Goal: Task Accomplishment & Management: Manage account settings

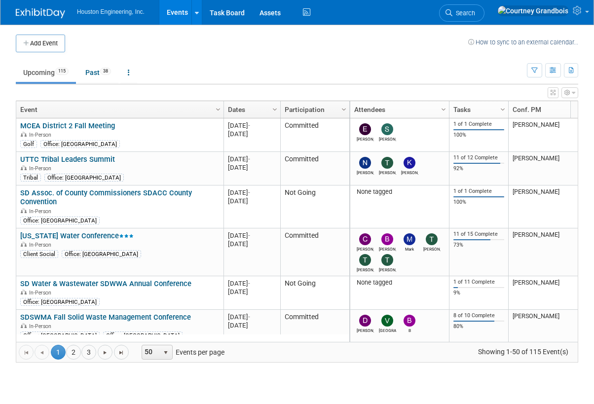
click at [145, 317] on link "SDSWMA Fall Solid Waste Management Conference" at bounding box center [105, 317] width 171 height 9
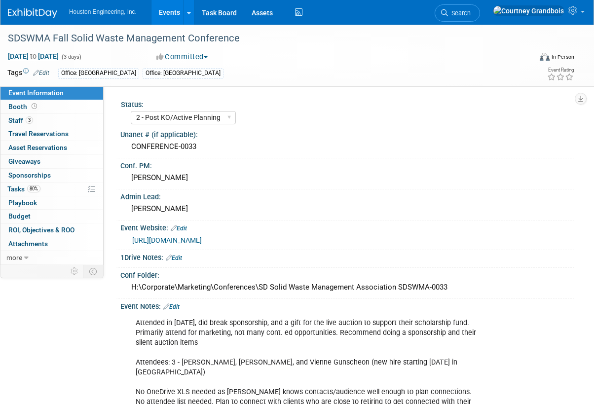
select select "2 - Post KO/Active Planning"
select select "No"
select select "Multi-sector/Any/All"
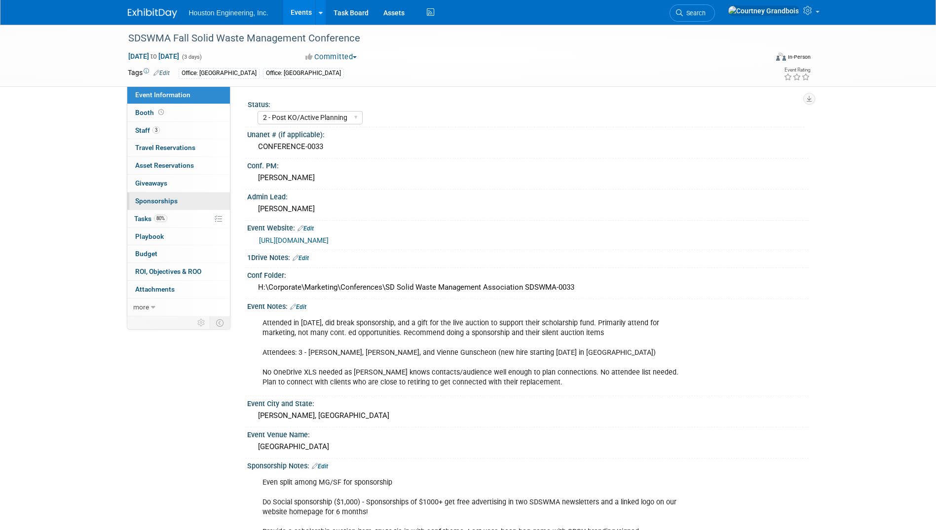
click at [172, 209] on link "0 Sponsorships 0" at bounding box center [178, 200] width 103 height 17
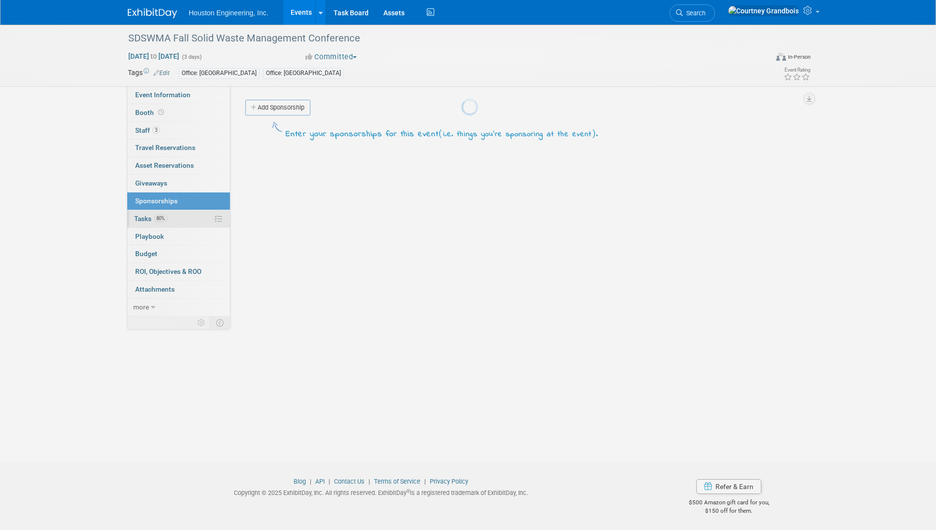
click at [173, 220] on body "Houston Engineering, Inc. Events Add Event Bulk Upload Events Shareable Event B…" at bounding box center [468, 265] width 936 height 530
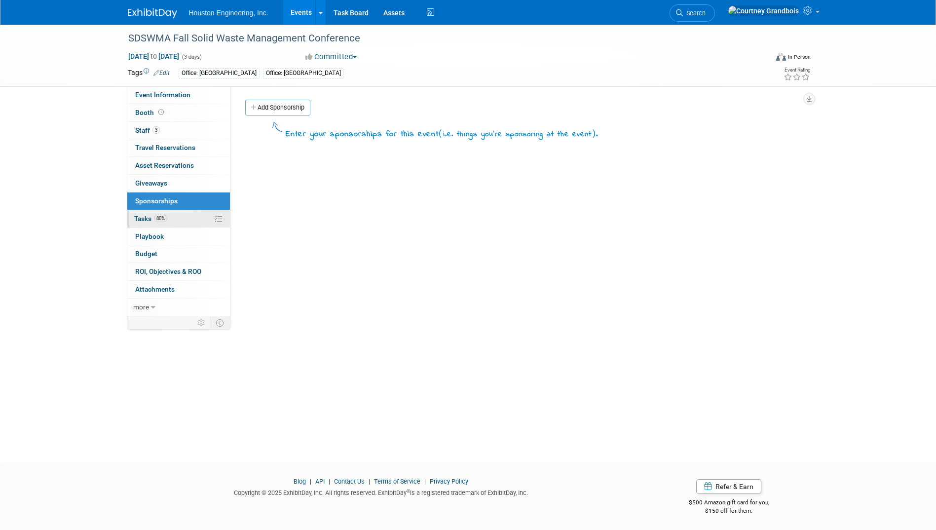
click at [173, 218] on link "80% Tasks 80%" at bounding box center [178, 218] width 103 height 17
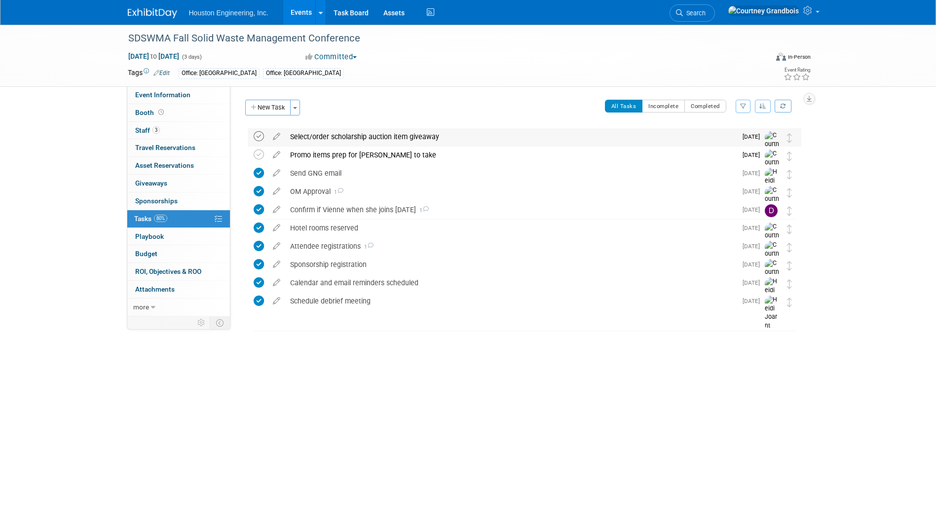
click at [260, 137] on icon at bounding box center [259, 136] width 10 height 10
click at [191, 99] on link "Event Information" at bounding box center [178, 94] width 103 height 17
select select "2 - Post KO/Active Planning"
select select "No"
select select "Multi-sector/Any/All"
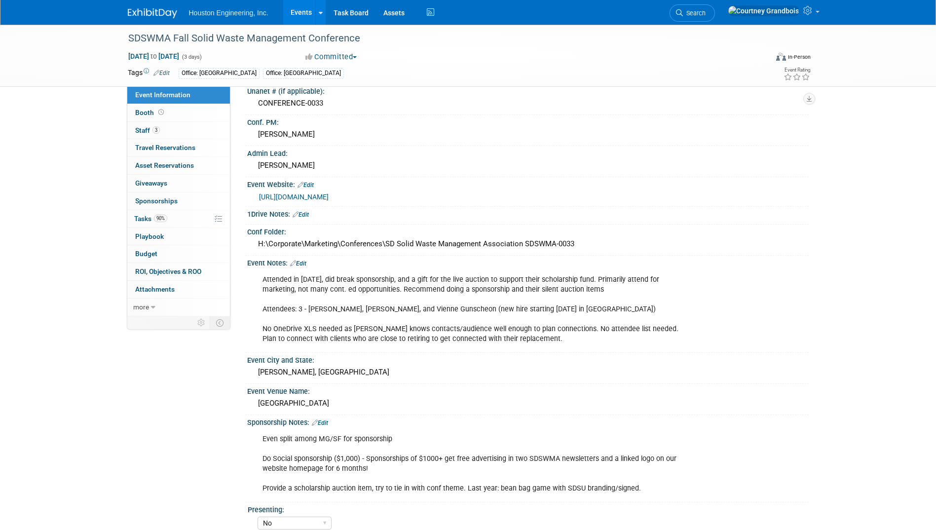
scroll to position [148, 0]
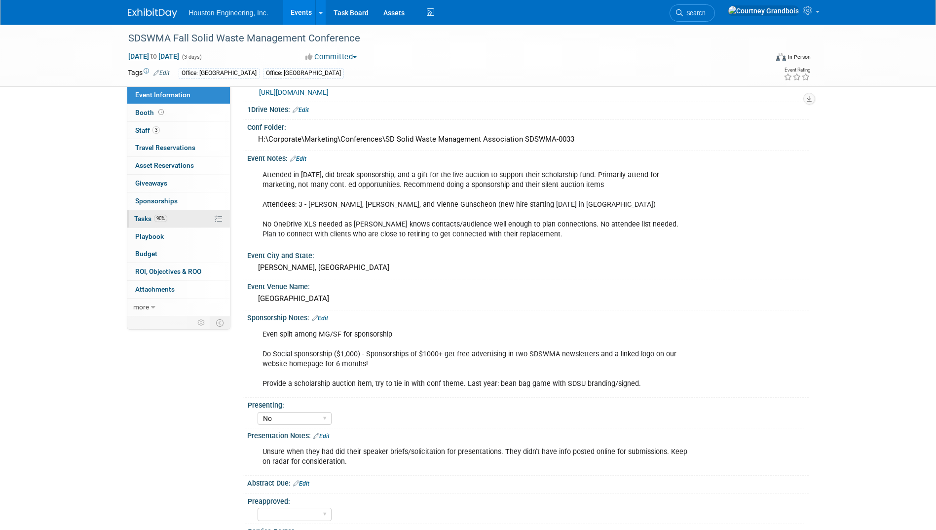
click at [161, 220] on span "90%" at bounding box center [160, 218] width 13 height 7
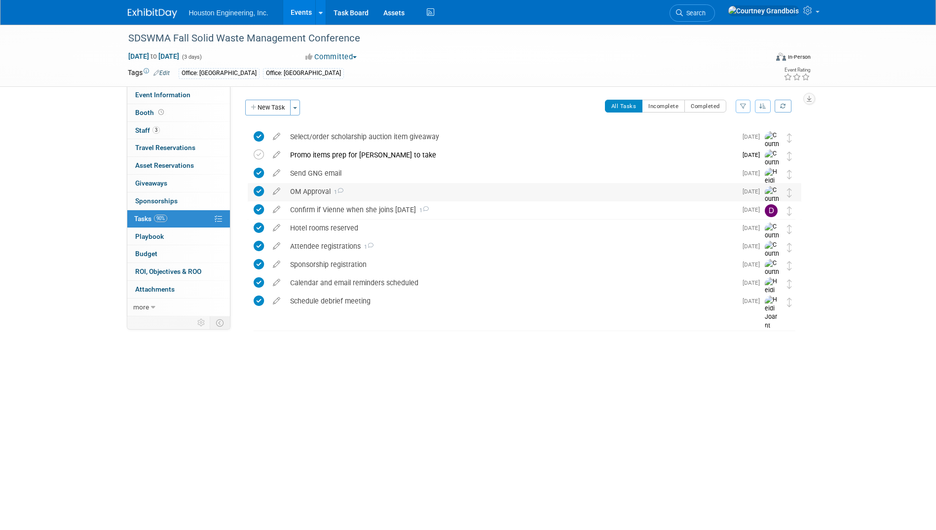
click at [356, 188] on div "OM Approval 1" at bounding box center [510, 191] width 451 height 17
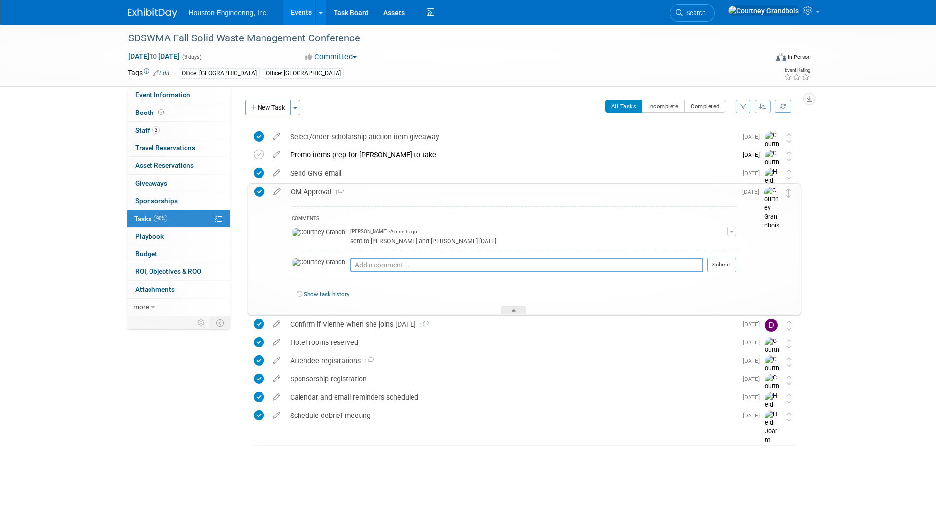
click at [368, 190] on div "OM Approval 1" at bounding box center [511, 192] width 450 height 17
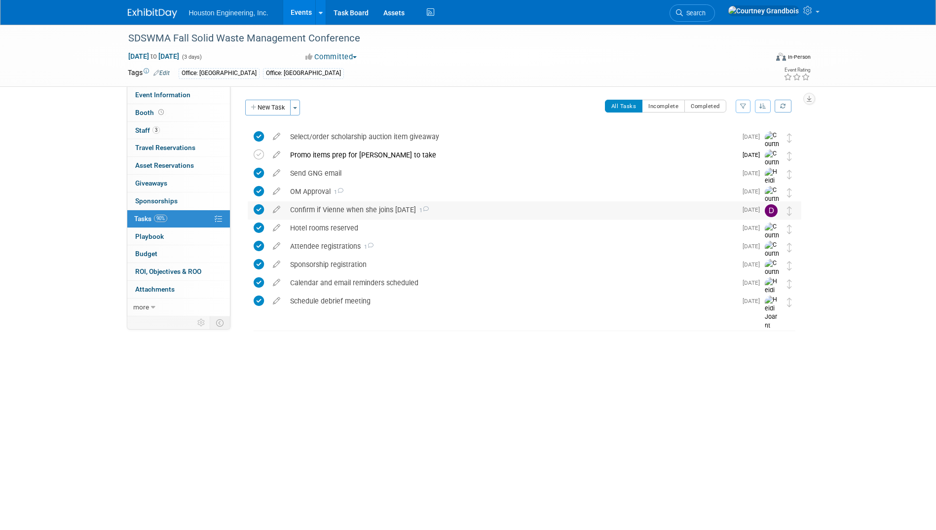
click at [397, 206] on div "Confirm if Vienne when she joins Aug 4 1" at bounding box center [510, 209] width 451 height 17
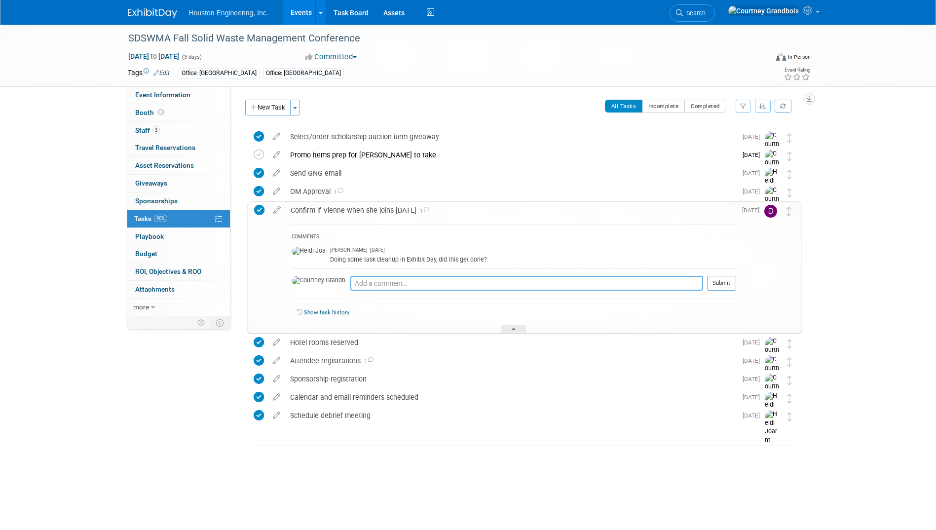
click at [403, 278] on textarea at bounding box center [526, 283] width 353 height 15
type textarea "T"
type textarea "Yes"
click at [593, 284] on button "Submit" at bounding box center [721, 283] width 29 height 15
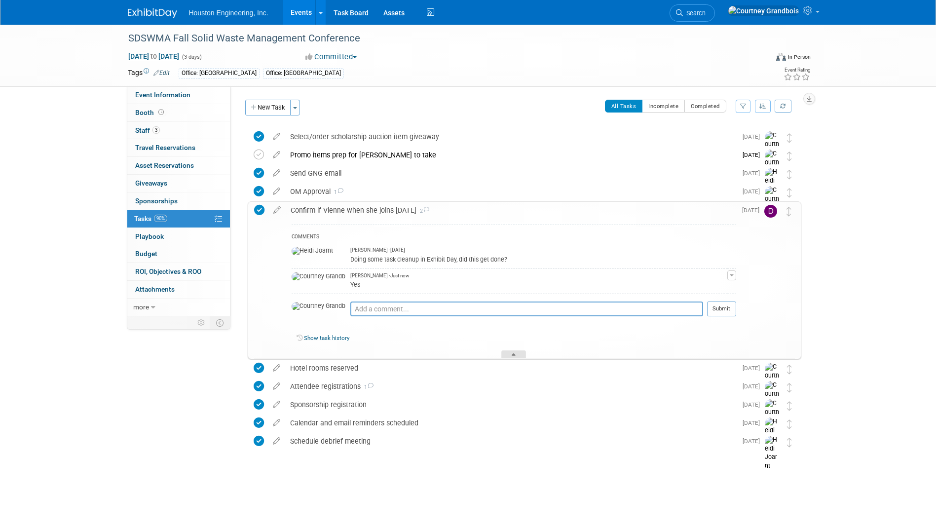
click at [516, 352] on div at bounding box center [513, 354] width 25 height 8
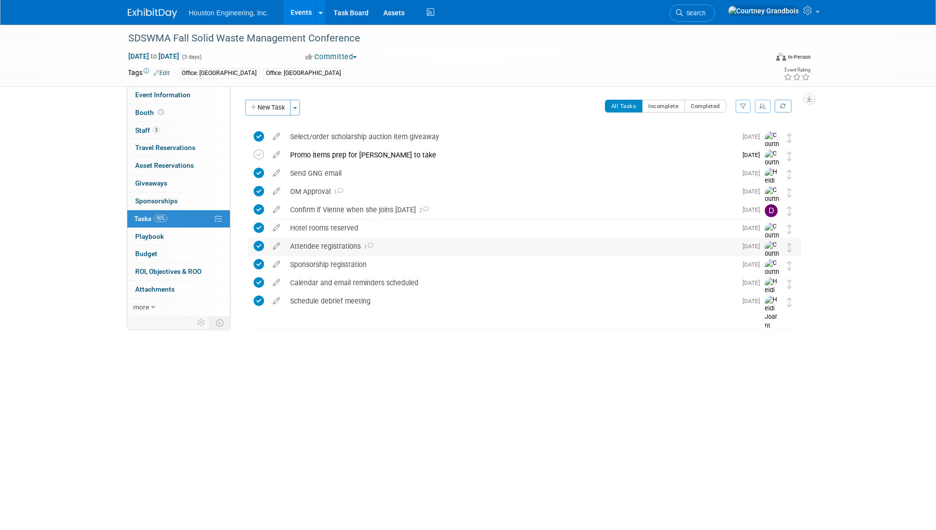
click at [368, 244] on icon at bounding box center [370, 245] width 6 height 5
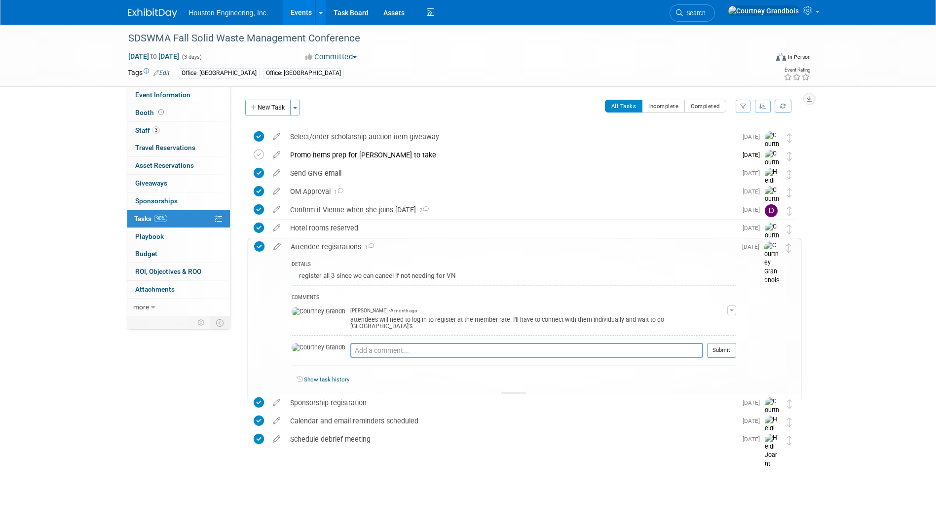
click at [372, 244] on icon at bounding box center [371, 245] width 6 height 5
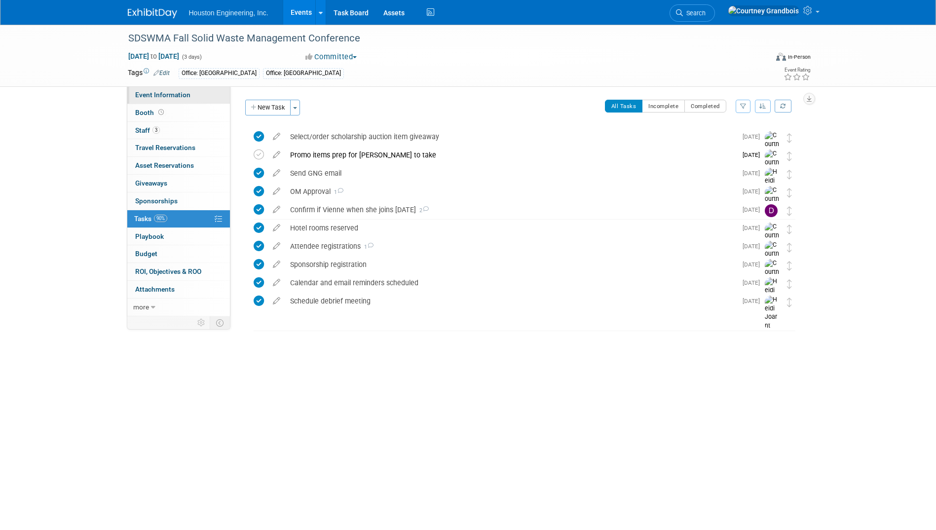
click at [147, 96] on span "Event Information" at bounding box center [162, 95] width 55 height 8
select select "2 - Post KO/Active Planning"
select select "No"
select select "Multi-sector/Any/All"
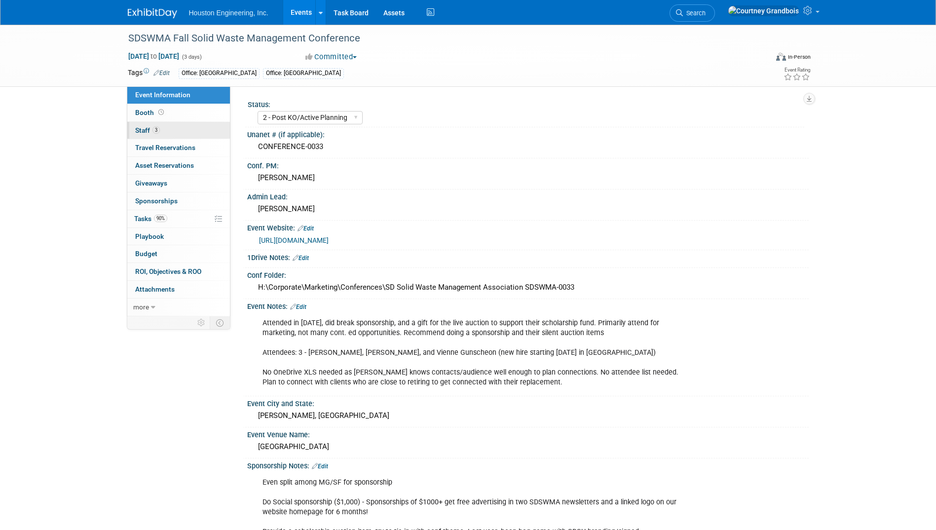
click at [169, 129] on link "3 Staff 3" at bounding box center [178, 130] width 103 height 17
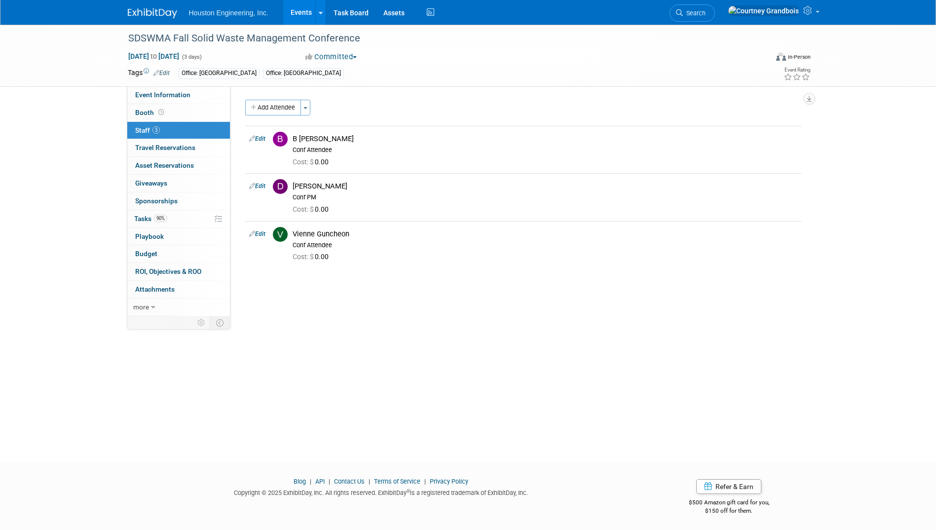
click at [299, 19] on link "Events" at bounding box center [301, 12] width 36 height 25
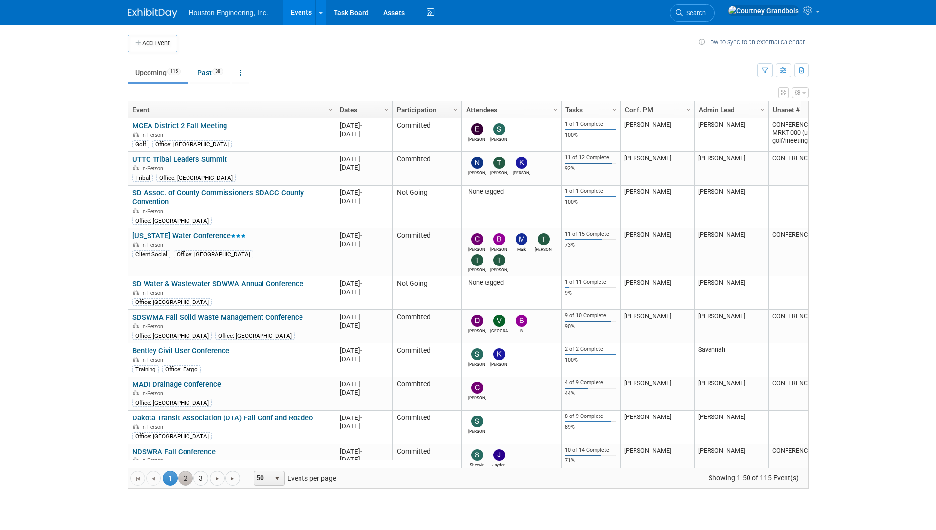
click at [185, 472] on link "2" at bounding box center [185, 478] width 15 height 15
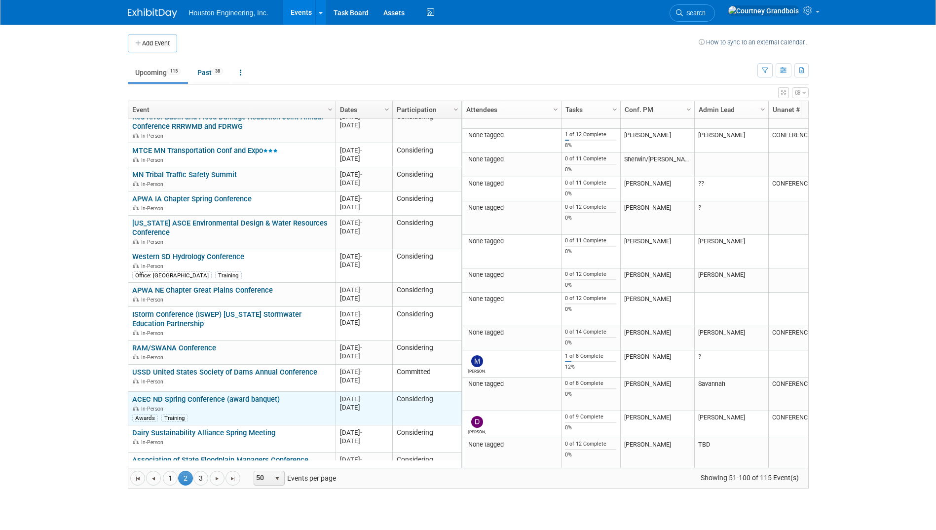
scroll to position [710, 0]
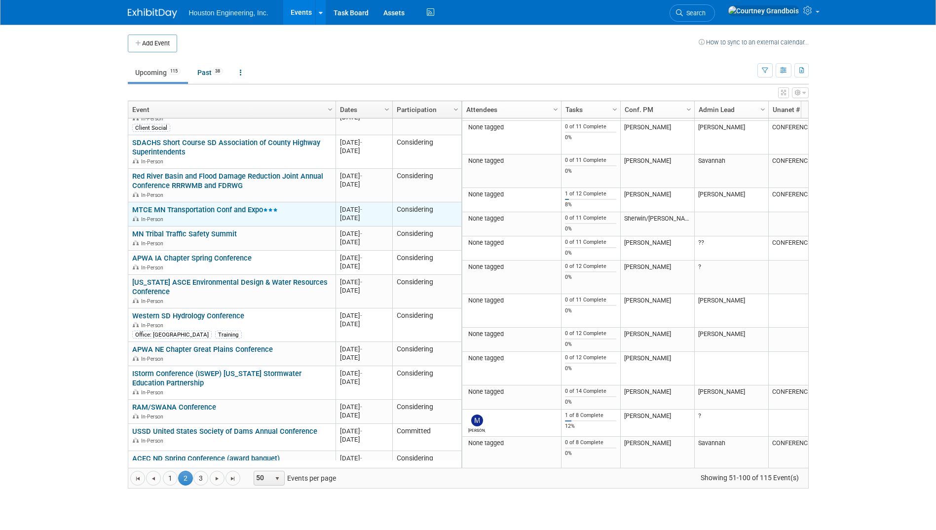
click at [191, 202] on td "MTCE MN Transportation Conf and Expo MTCE MN Transportation Conf and Expo In-Pe…" at bounding box center [231, 214] width 207 height 24
click at [187, 205] on link "MTCE MN Transportation Conf and Expo" at bounding box center [205, 209] width 146 height 9
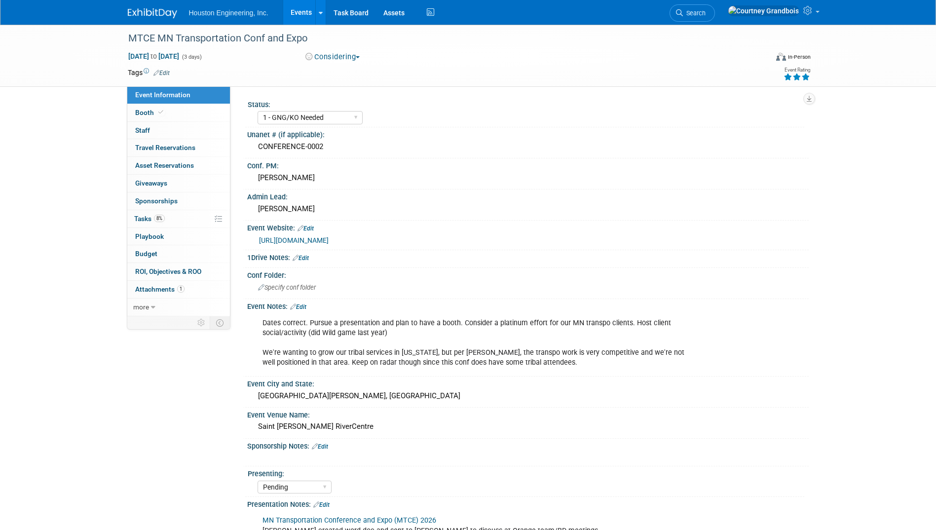
select select "1 - GNG/KO Needed"
select select "Pending"
select select "Transportation"
click at [329, 241] on link "https://business.acecmn.org/events/details/mn-transportation-conference-expo-20…" at bounding box center [294, 240] width 70 height 8
click at [147, 222] on link "8% Tasks 8%" at bounding box center [178, 218] width 103 height 17
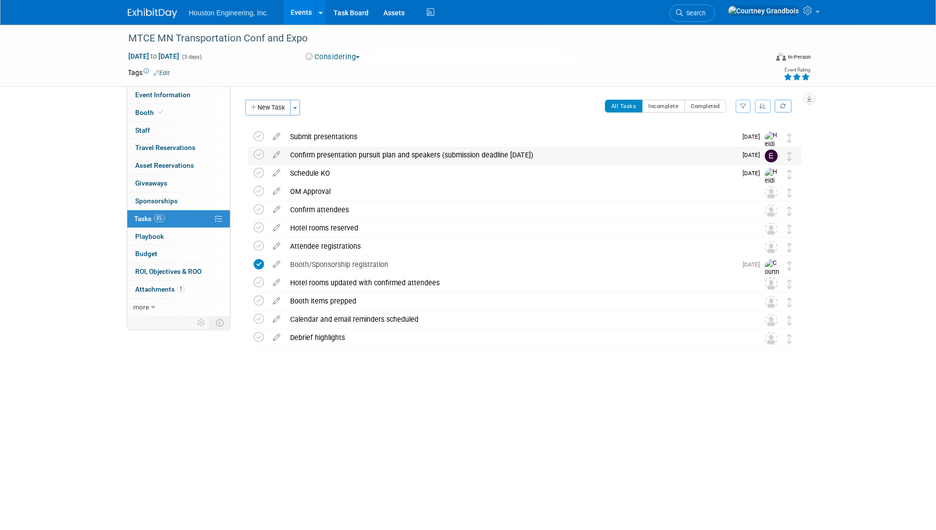
click at [369, 153] on div "Confirm presentation pursuit plan and speakers (submission deadline Oct 1)" at bounding box center [510, 155] width 451 height 17
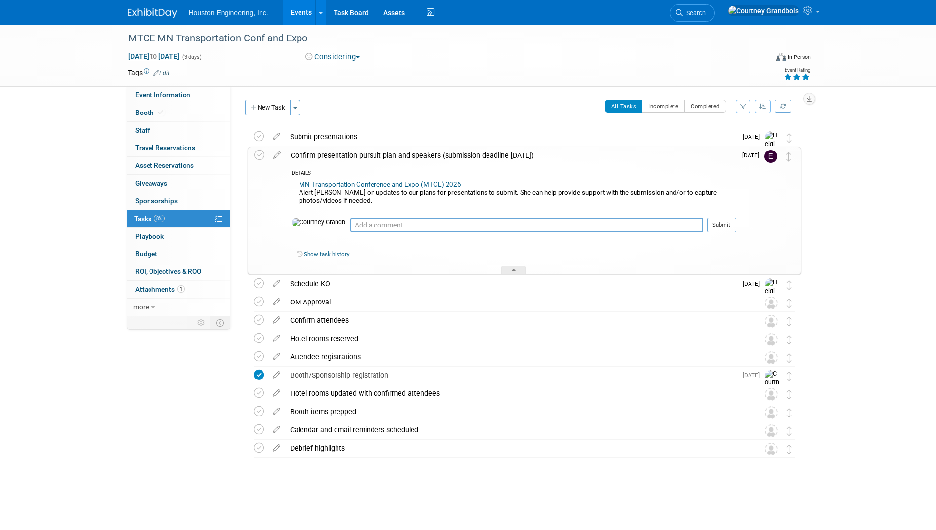
click at [369, 153] on div "Confirm presentation pursuit plan and speakers (submission deadline Oct 1)" at bounding box center [511, 155] width 450 height 17
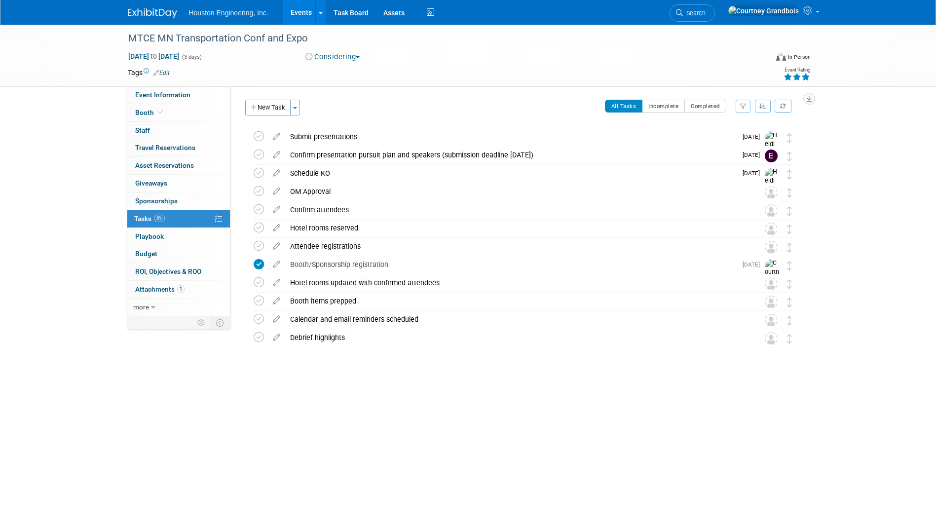
click at [294, 11] on link "Events" at bounding box center [301, 12] width 36 height 25
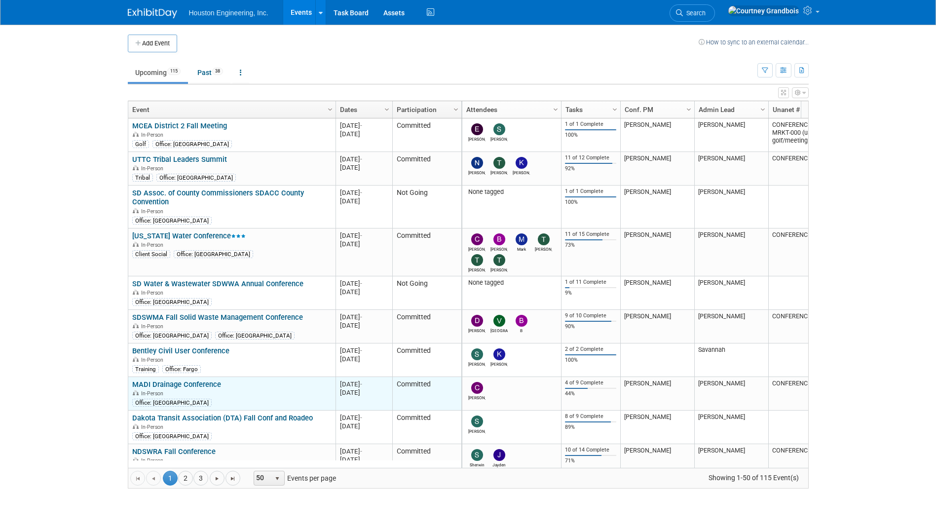
click at [192, 380] on link "MADI Drainage Conference" at bounding box center [176, 384] width 89 height 9
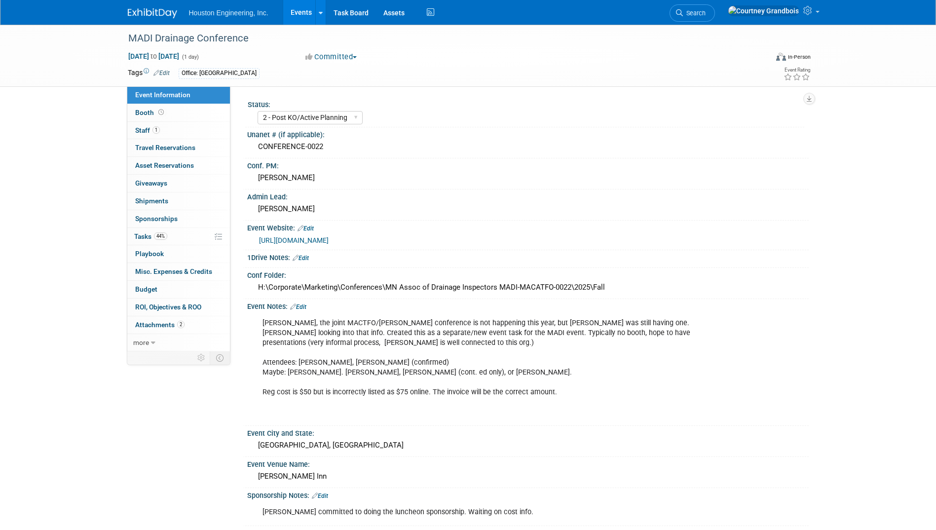
select select "2 - Post KO/Active Planning"
select select "Yes"
select select "Water Resources"
click at [159, 239] on span "44%" at bounding box center [160, 235] width 13 height 7
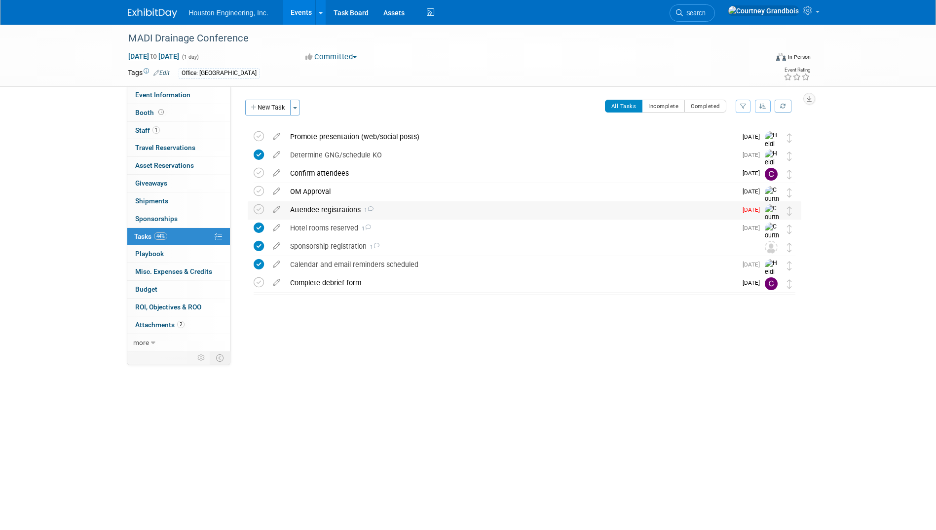
click at [368, 209] on icon at bounding box center [370, 208] width 6 height 5
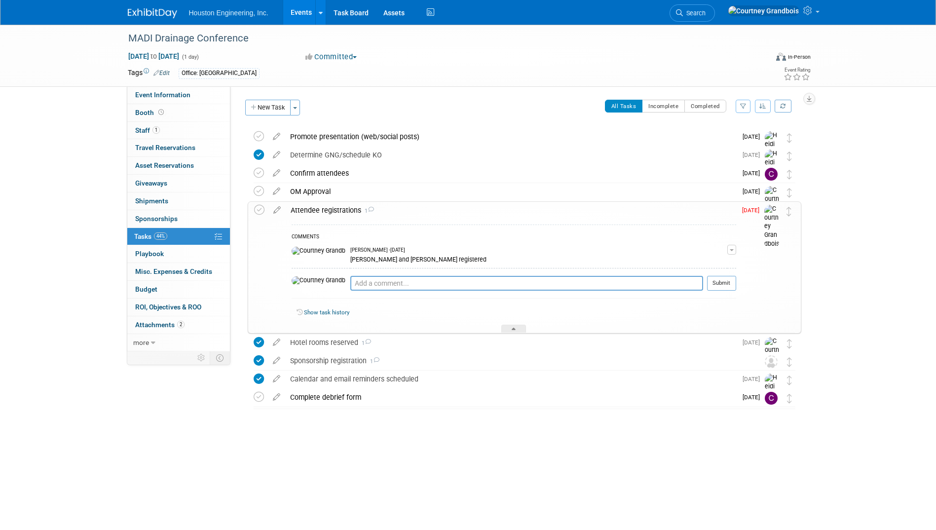
click at [368, 209] on icon at bounding box center [371, 209] width 6 height 5
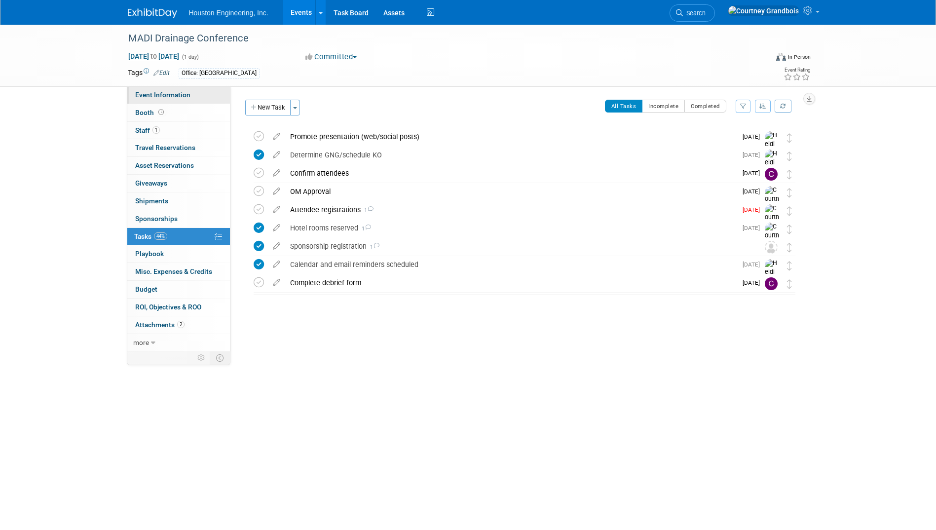
click at [159, 96] on span "Event Information" at bounding box center [162, 95] width 55 height 8
select select "2 - Post KO/Active Planning"
select select "Yes"
select select "Water Resources"
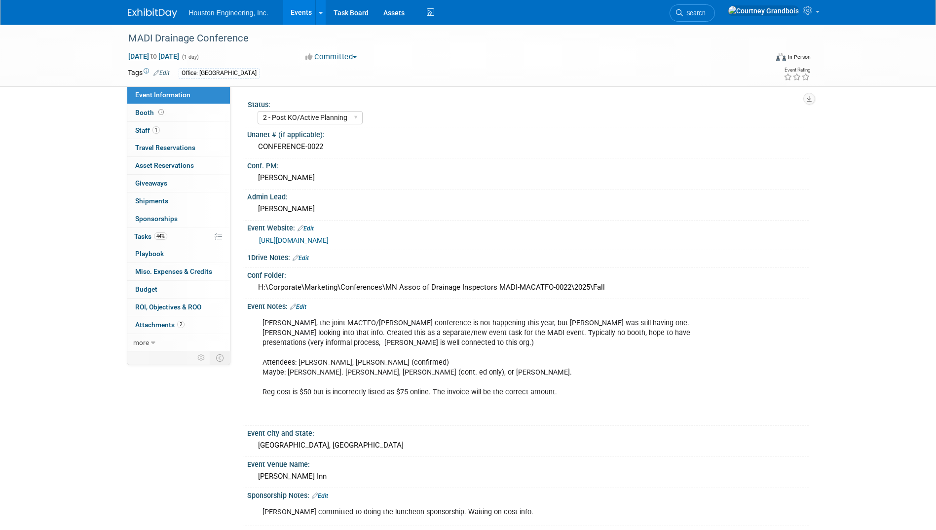
click at [309, 238] on link "[URL][DOMAIN_NAME]" at bounding box center [294, 240] width 70 height 8
click at [159, 88] on link "Event Information" at bounding box center [178, 94] width 103 height 17
select select "2 - Post KO/Active Planning"
select select "Yes"
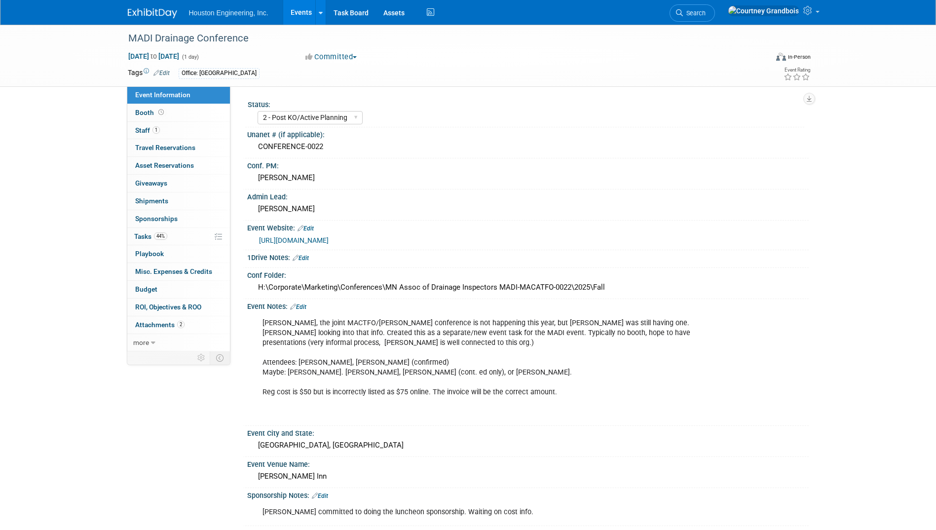
select select "Water Resources"
click at [150, 232] on link "44% Tasks 44%" at bounding box center [178, 236] width 103 height 17
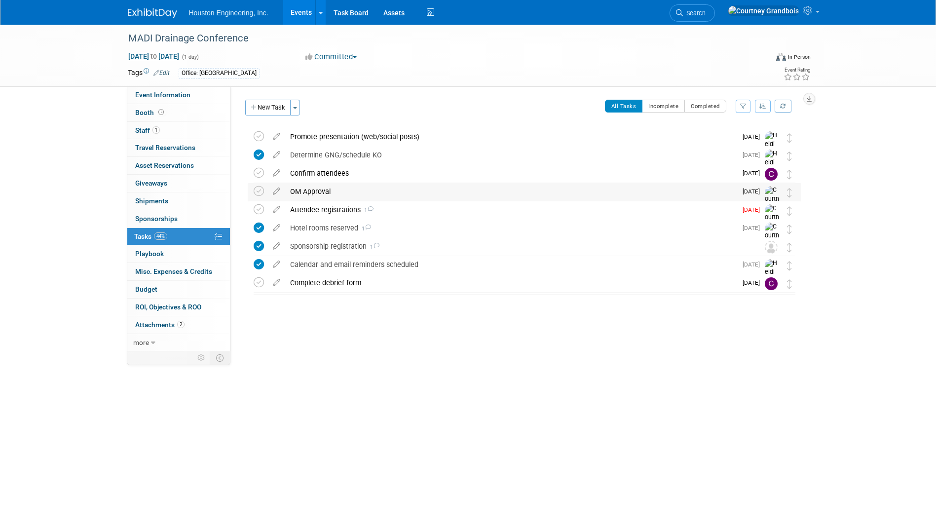
click at [316, 186] on div "OM Approval" at bounding box center [510, 191] width 451 height 17
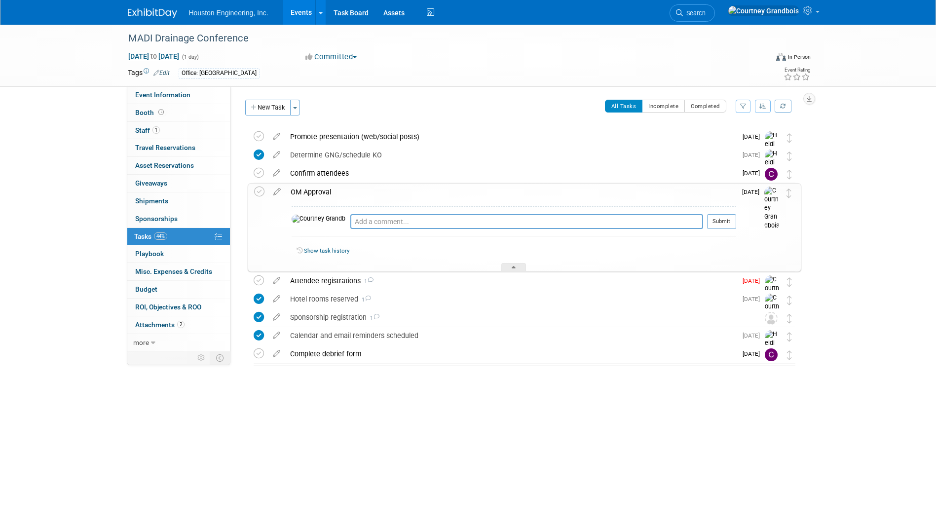
click at [316, 186] on div "OM Approval" at bounding box center [511, 192] width 450 height 17
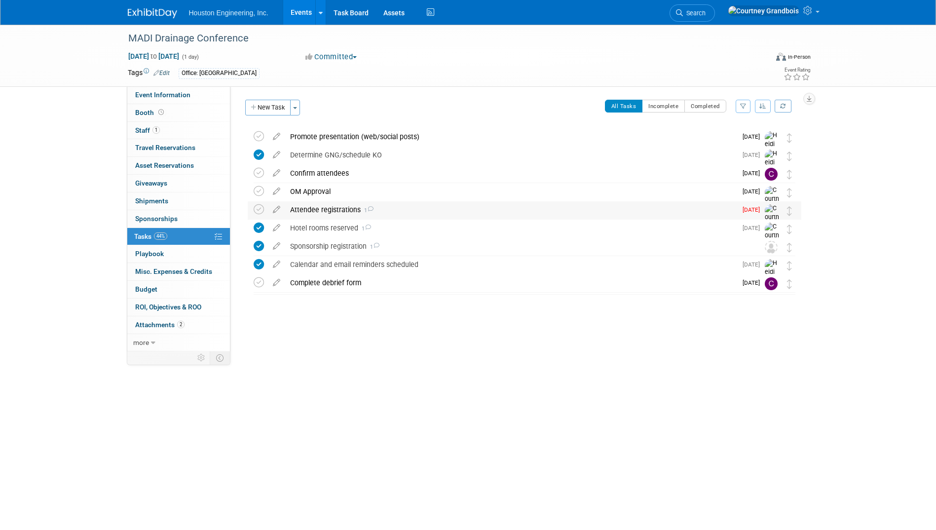
click at [346, 216] on div "Attendee registrations 1" at bounding box center [510, 209] width 451 height 17
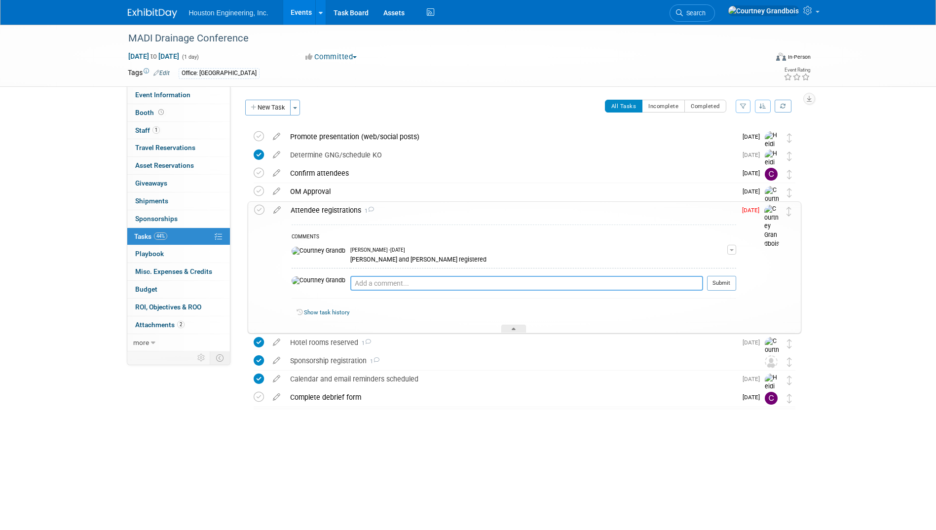
click at [390, 283] on textarea at bounding box center [526, 283] width 353 height 15
type textarea "Belle too"
click at [725, 285] on button "Submit" at bounding box center [721, 283] width 29 height 15
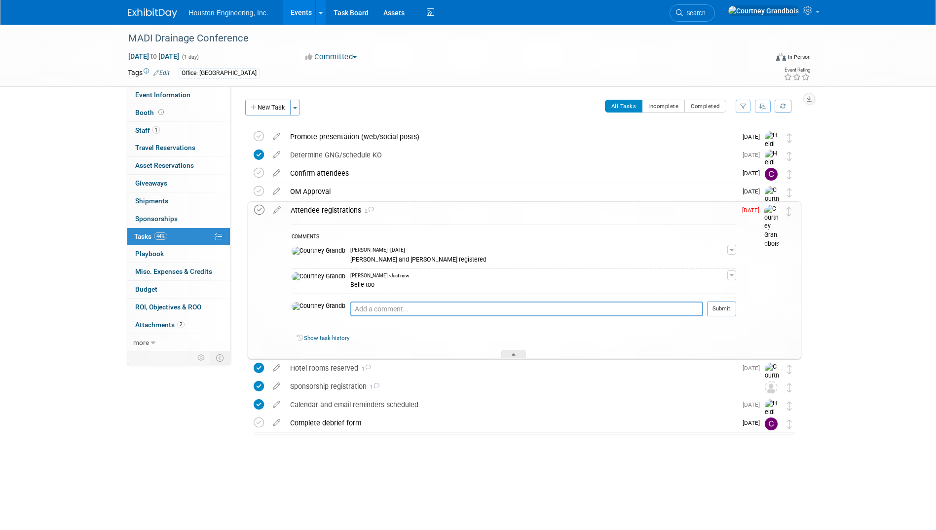
click at [255, 211] on icon at bounding box center [259, 210] width 10 height 10
click at [254, 194] on icon at bounding box center [259, 191] width 10 height 10
click at [319, 10] on icon at bounding box center [321, 13] width 4 height 6
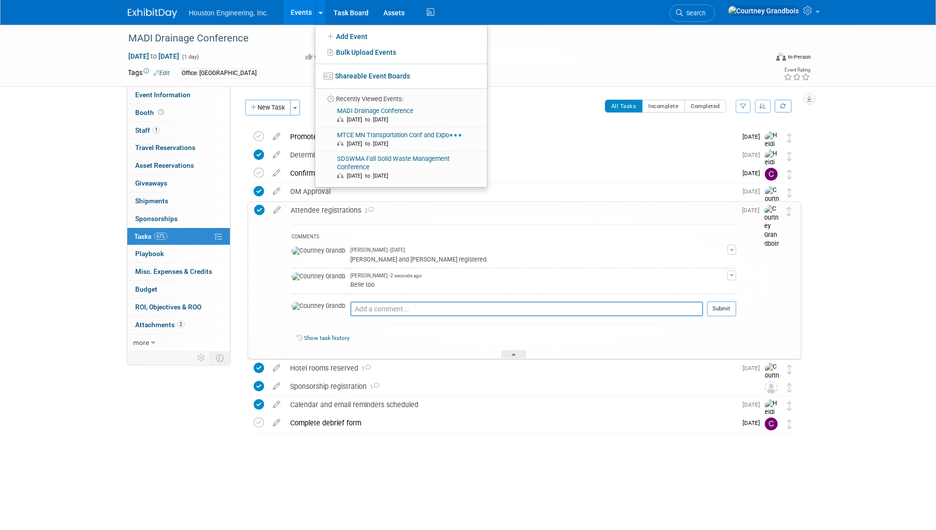
click at [292, 9] on link "Events" at bounding box center [301, 12] width 36 height 25
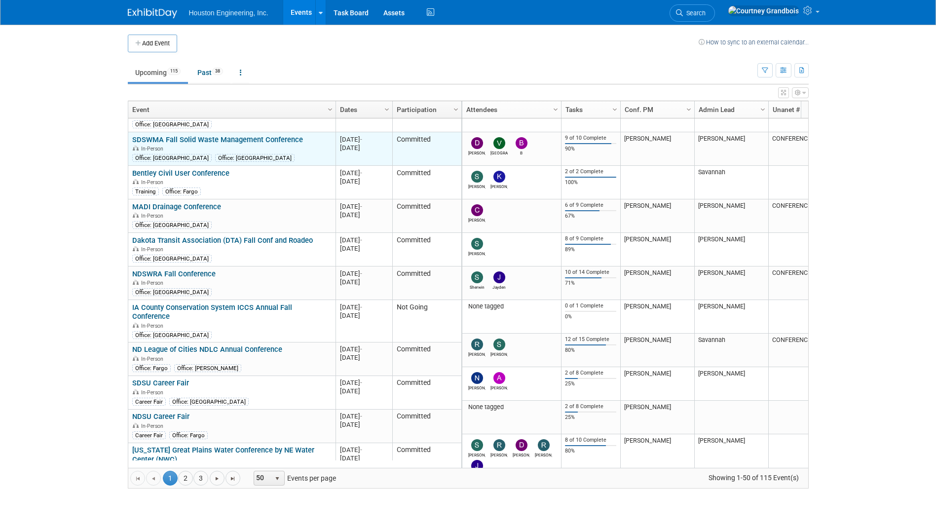
scroll to position [237, 0]
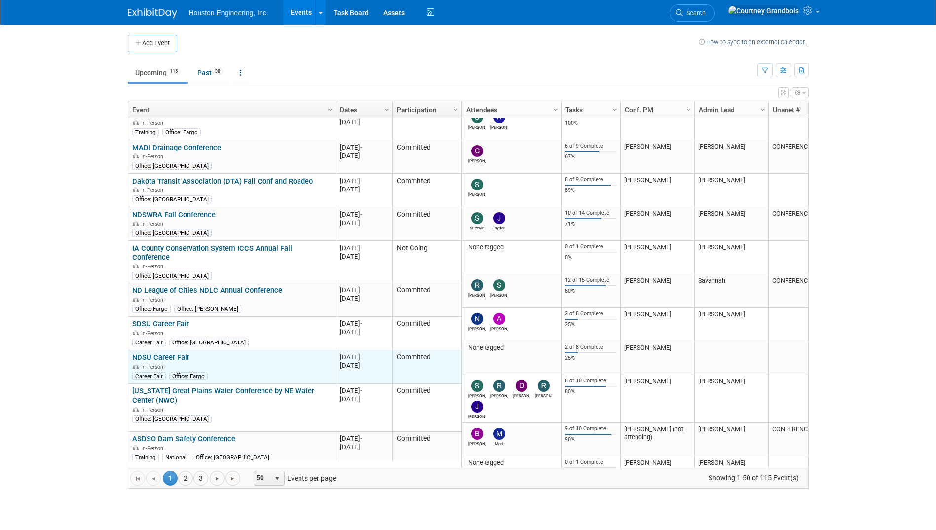
click at [162, 353] on link "NDSU Career Fair" at bounding box center [160, 357] width 57 height 9
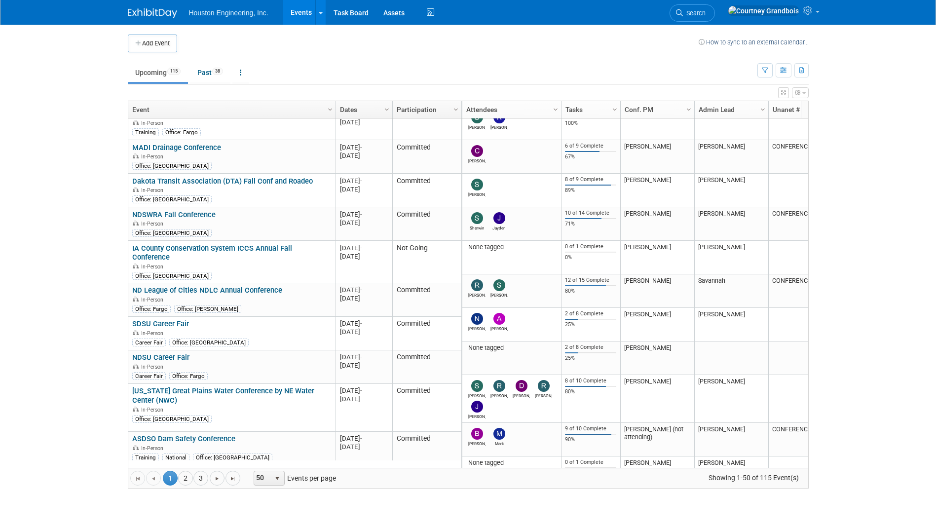
click at [124, 353] on div "Add Event How to sync to an external calendar... New Event Duplicate Event Warn…" at bounding box center [468, 266] width 696 height 483
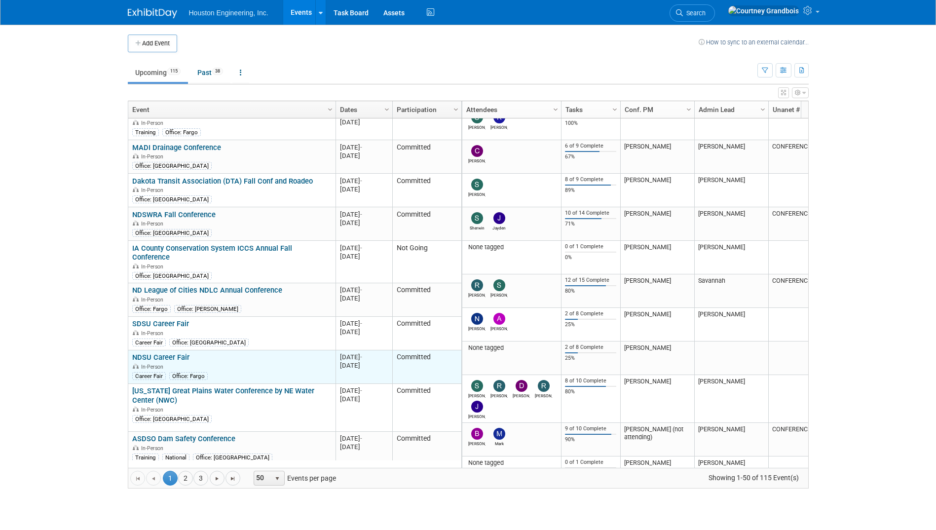
click at [149, 353] on div "NDSU Career Fair In-Person Career Fair Office: Fargo" at bounding box center [231, 366] width 199 height 27
click at [161, 353] on link "NDSU Career Fair" at bounding box center [160, 357] width 57 height 9
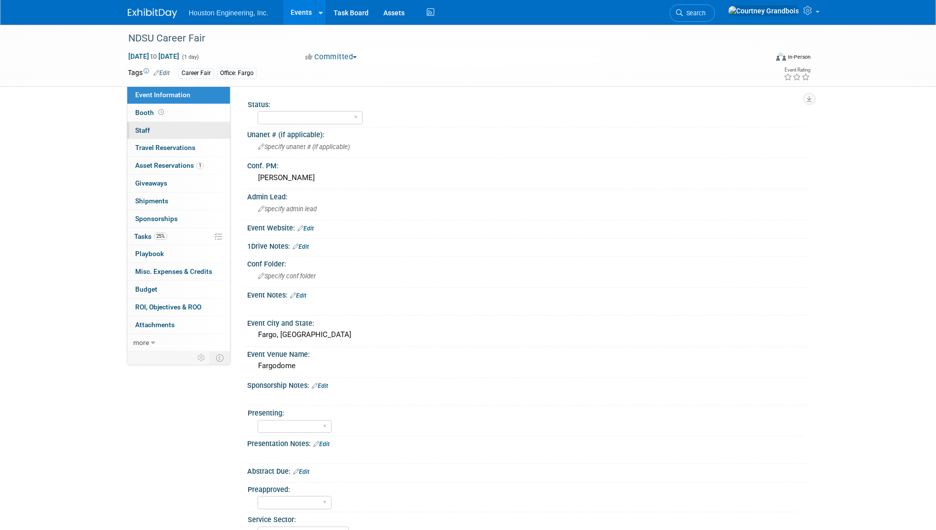
click at [177, 130] on link "0 Staff 0" at bounding box center [178, 130] width 103 height 17
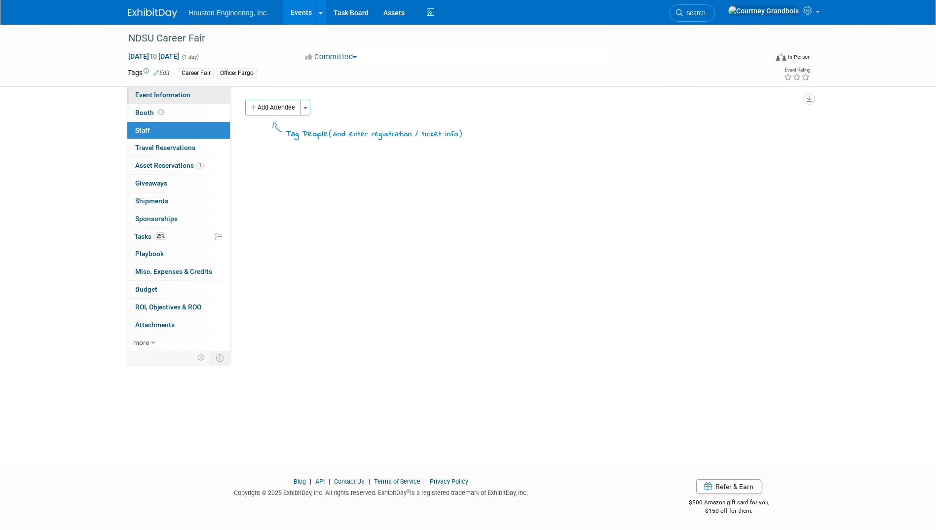
click at [168, 90] on link "Event Information" at bounding box center [178, 94] width 103 height 17
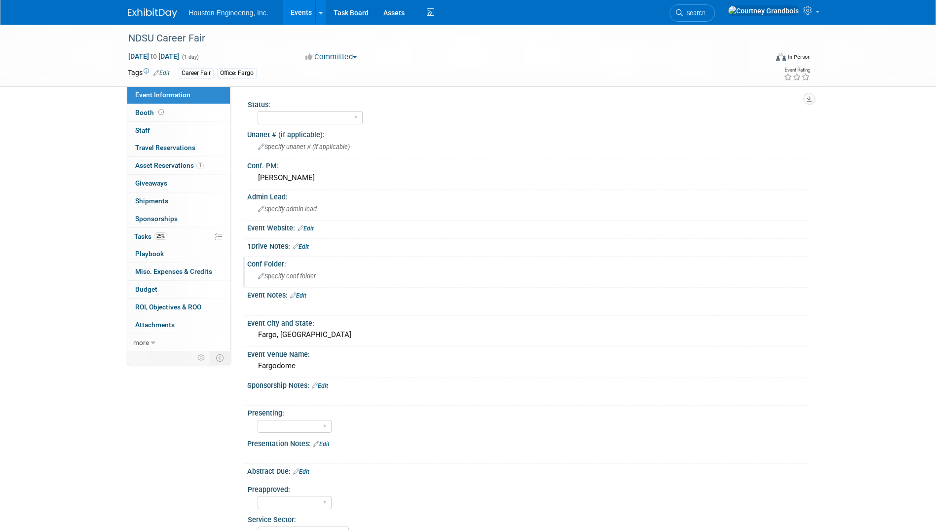
scroll to position [119, 0]
click at [147, 244] on link "25% Tasks 25%" at bounding box center [178, 236] width 103 height 17
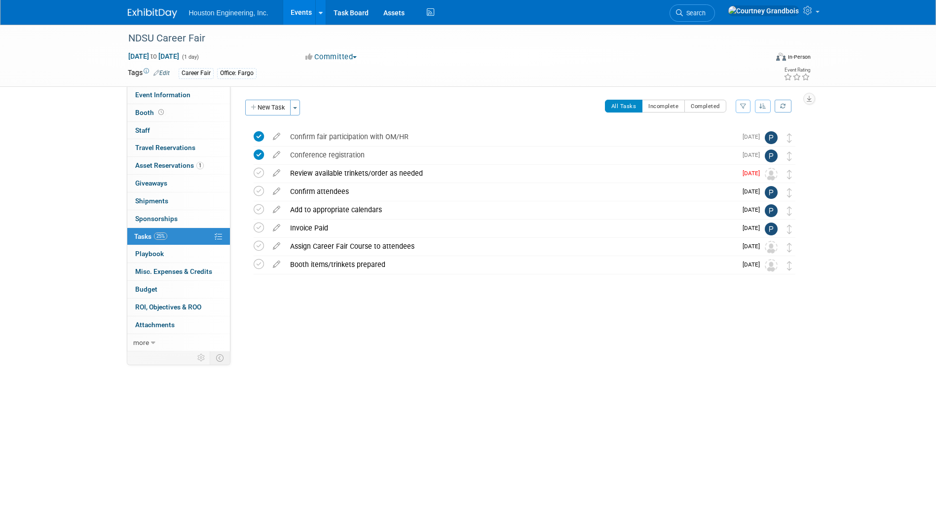
click at [309, 15] on link "Events" at bounding box center [301, 12] width 36 height 25
